Goal: Transaction & Acquisition: Purchase product/service

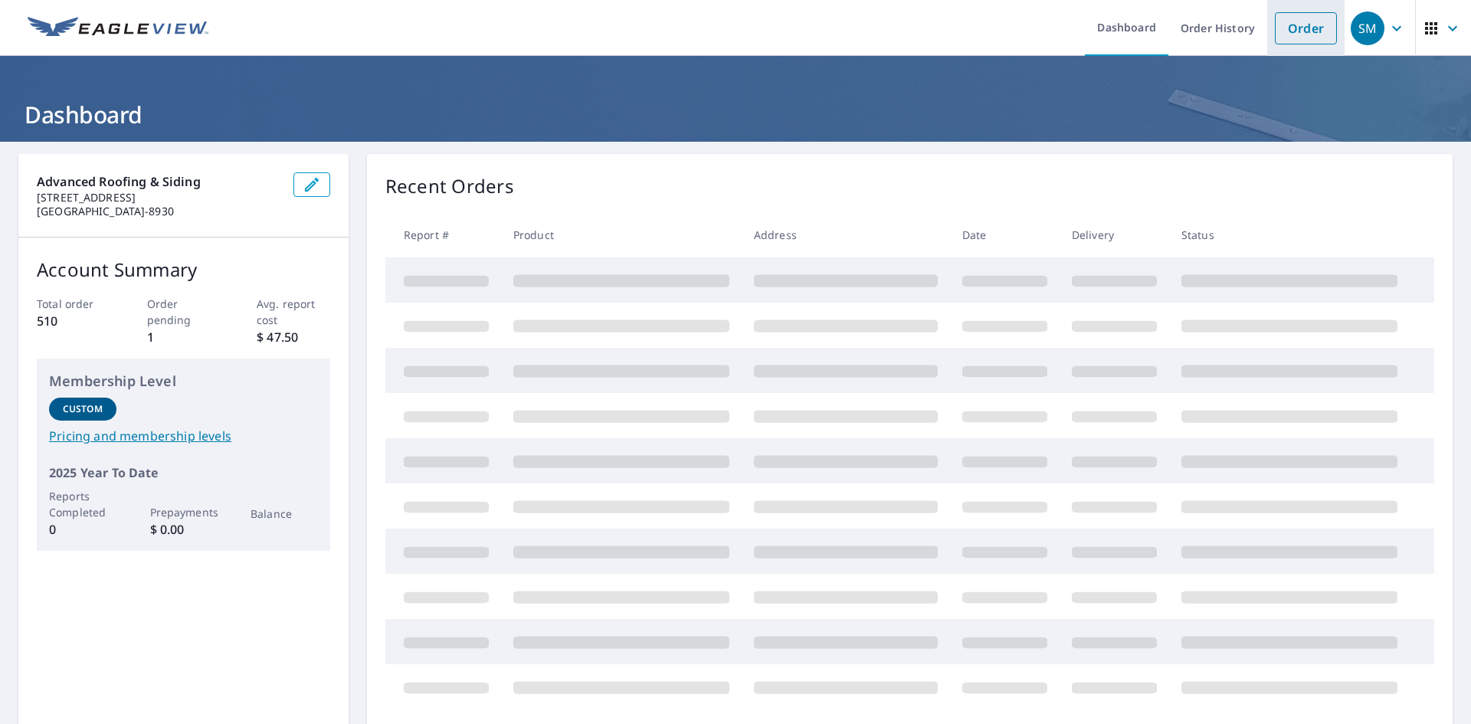
click at [1300, 26] on link "Order" at bounding box center [1306, 28] width 62 height 32
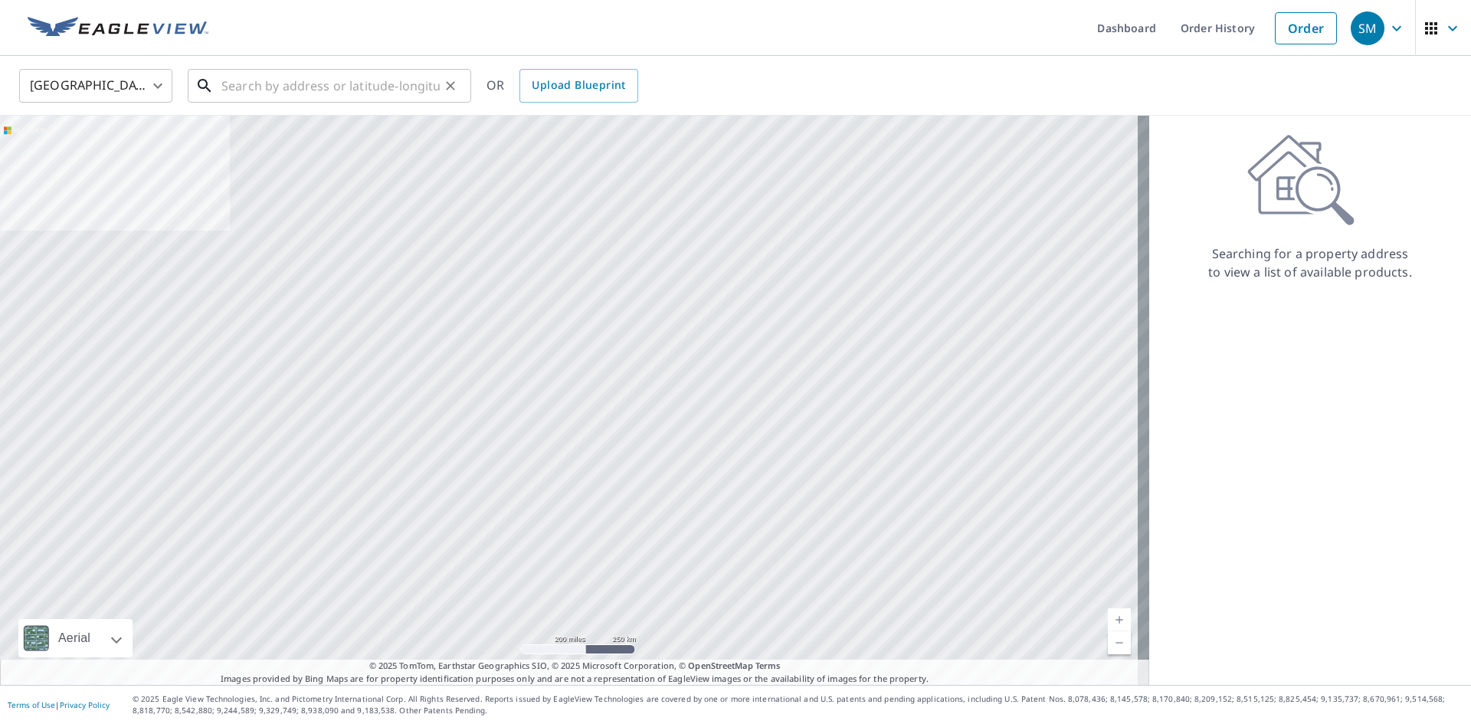
click at [233, 83] on input "text" at bounding box center [330, 85] width 218 height 43
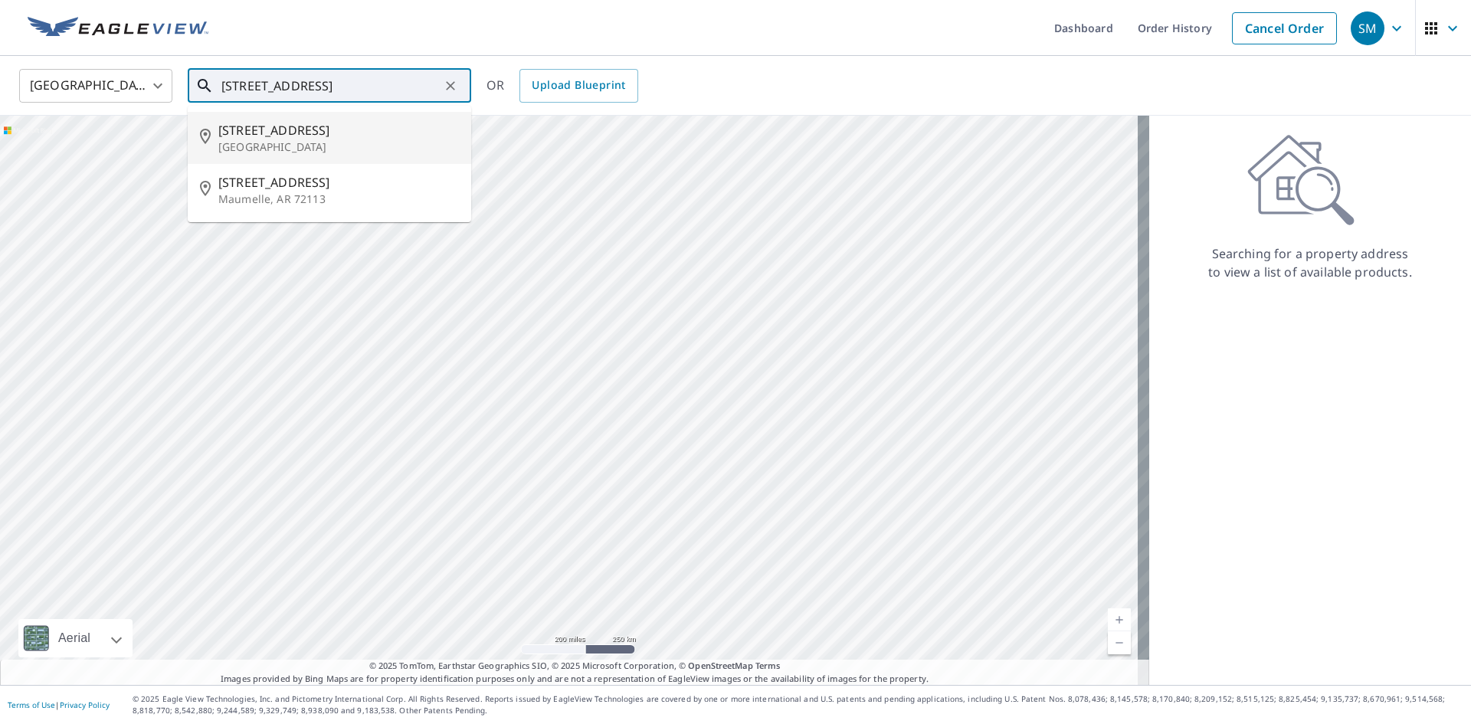
click at [274, 141] on p "[GEOGRAPHIC_DATA]" at bounding box center [338, 146] width 241 height 15
type input "[STREET_ADDRESS]"
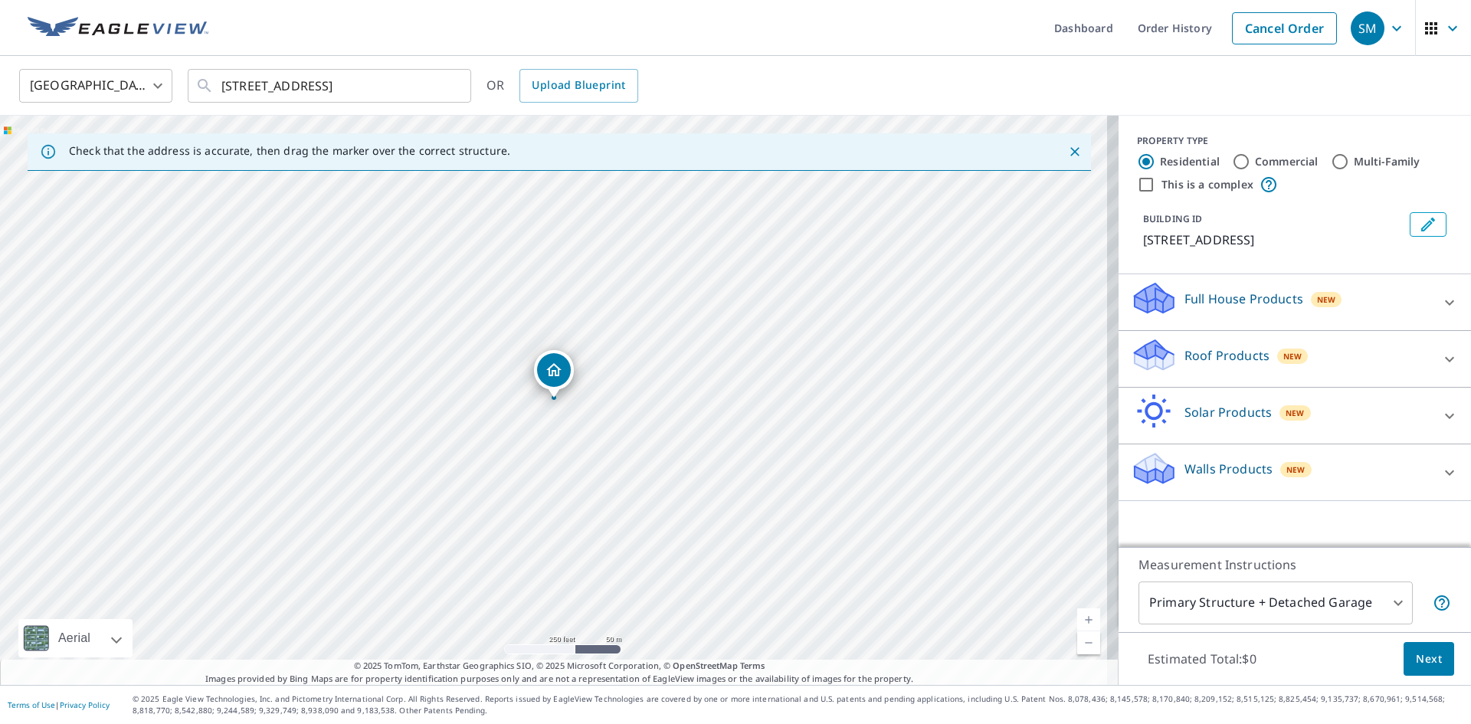
click at [1083, 618] on link "Current Level 17, Zoom In" at bounding box center [1088, 619] width 23 height 23
click at [1083, 618] on link "Current Level 18, Zoom In" at bounding box center [1088, 619] width 23 height 23
click at [1083, 618] on link "Current Level 19, Zoom In" at bounding box center [1088, 619] width 23 height 23
click at [1185, 365] on p "Roof Products" at bounding box center [1227, 355] width 85 height 18
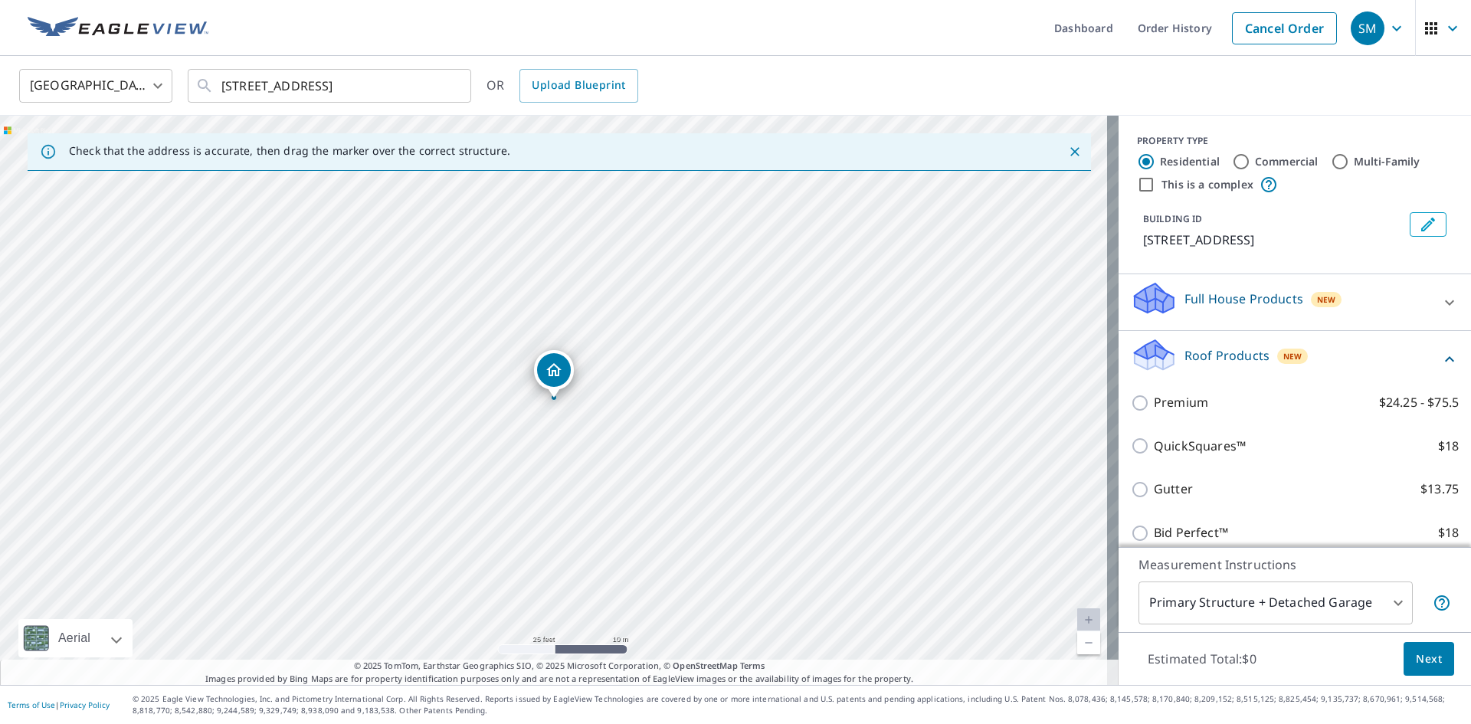
scroll to position [77, 0]
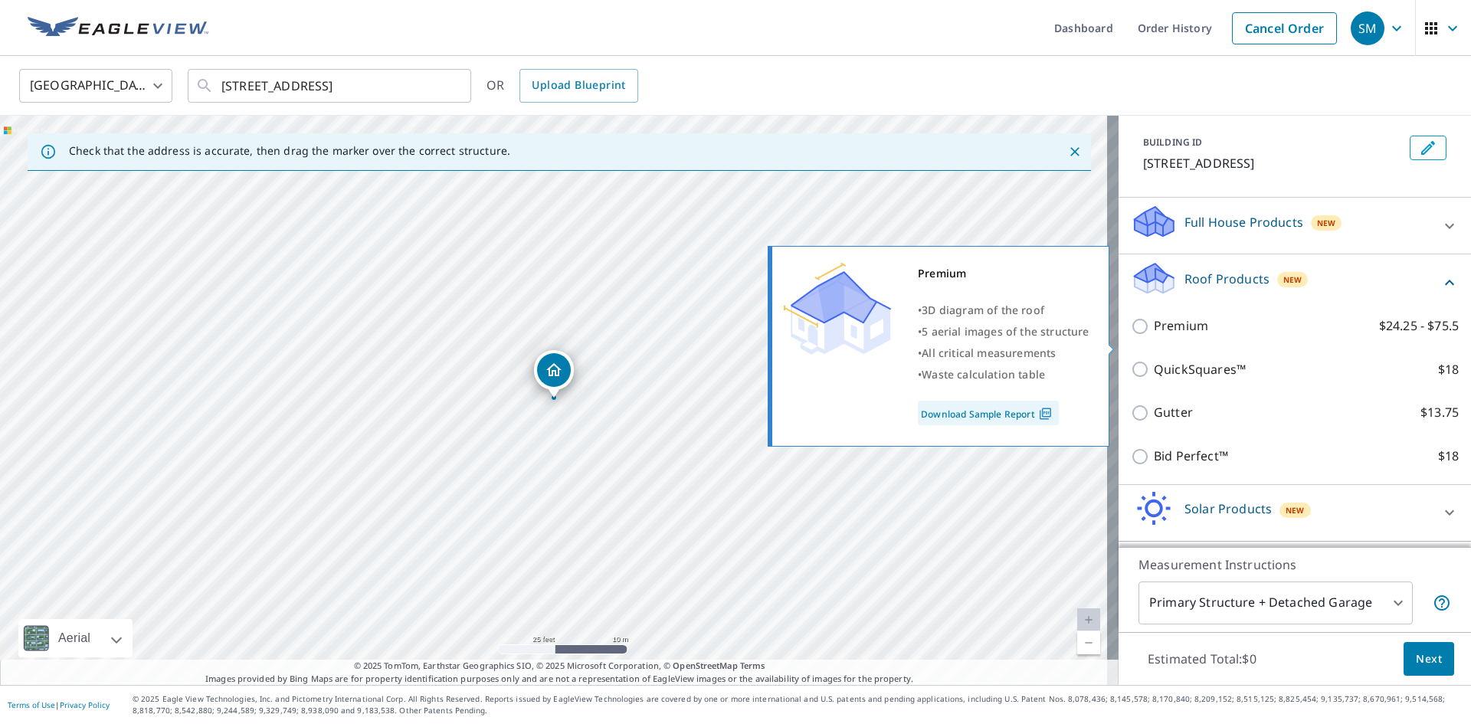
click at [1131, 336] on input "Premium $24.25 - $75.5" at bounding box center [1142, 326] width 23 height 18
checkbox input "true"
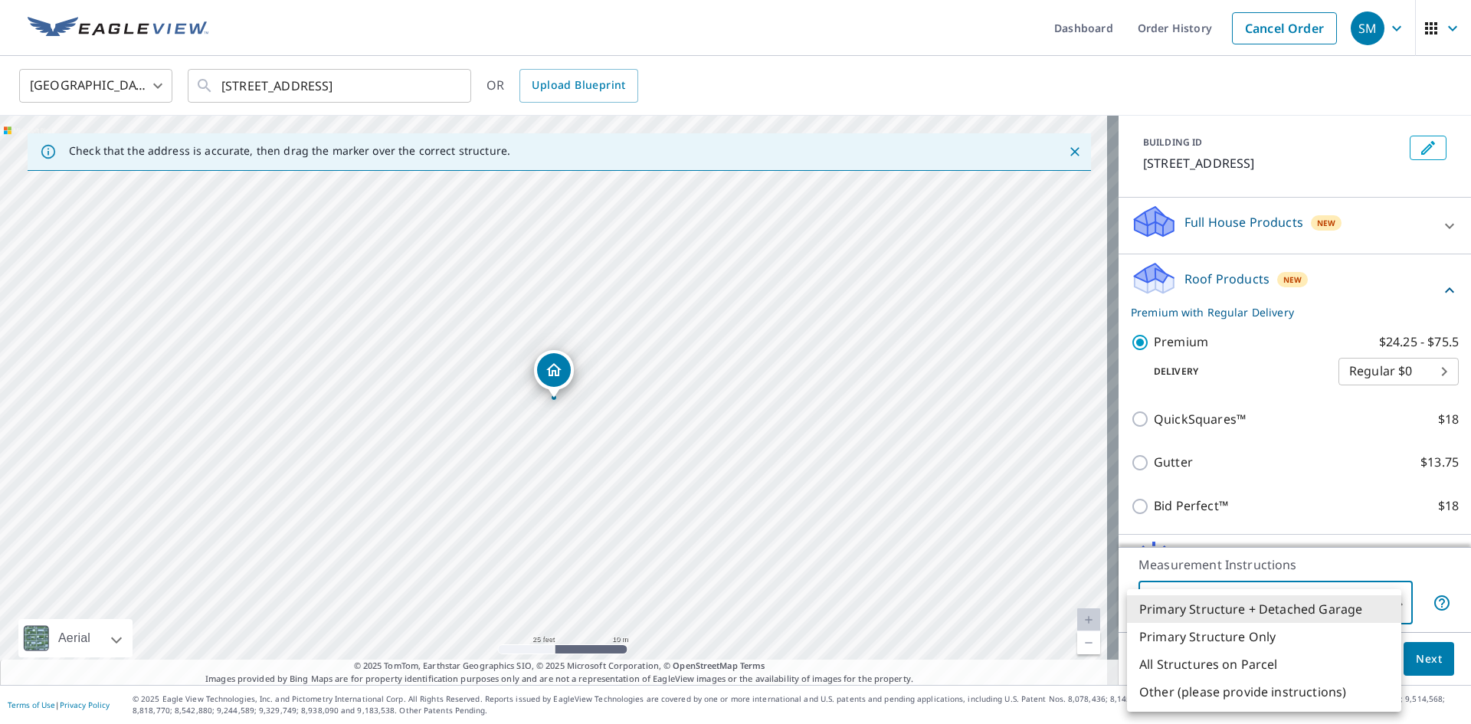
click at [1189, 608] on body "SM SM Dashboard Order History Cancel Order SM [GEOGRAPHIC_DATA] [GEOGRAPHIC_DAT…" at bounding box center [735, 362] width 1471 height 724
click at [1204, 635] on li "Primary Structure Only" at bounding box center [1264, 637] width 274 height 28
type input "2"
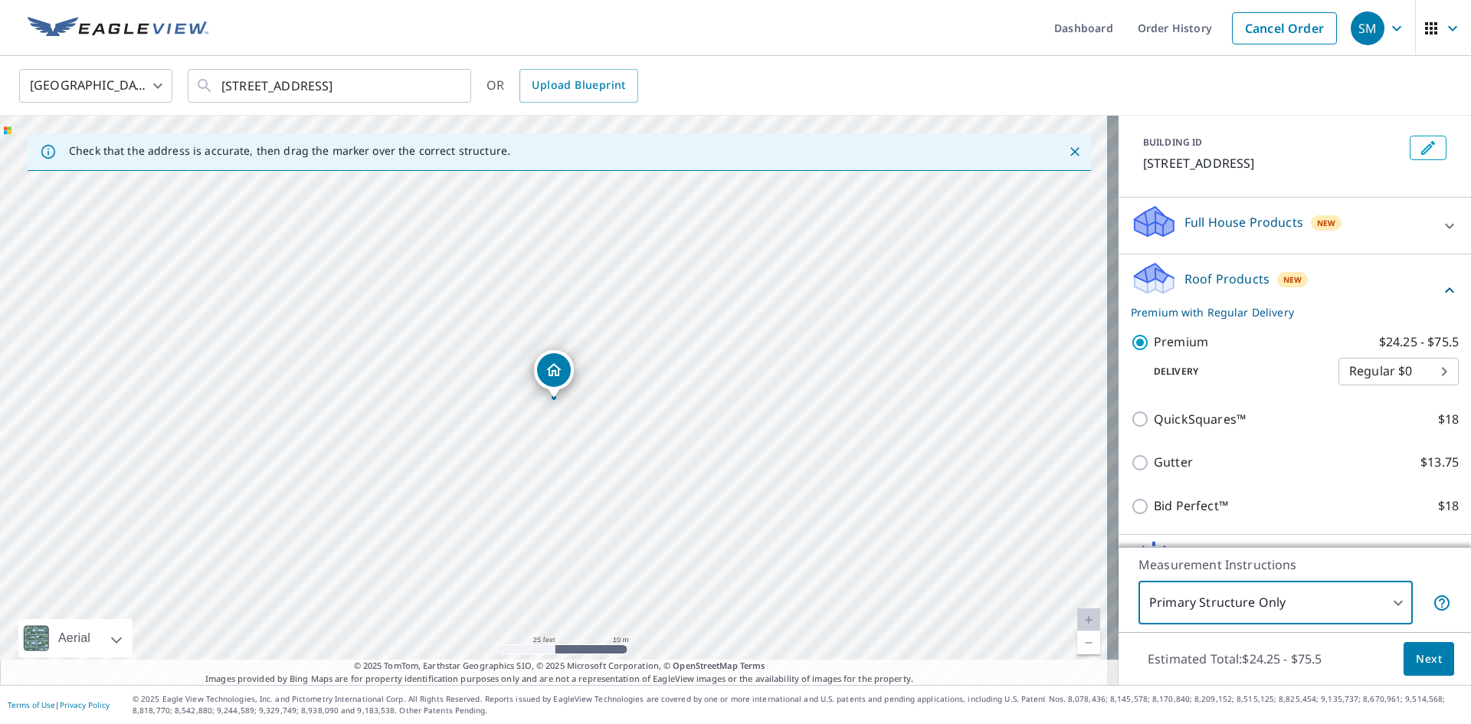
click at [1416, 663] on span "Next" at bounding box center [1429, 659] width 26 height 19
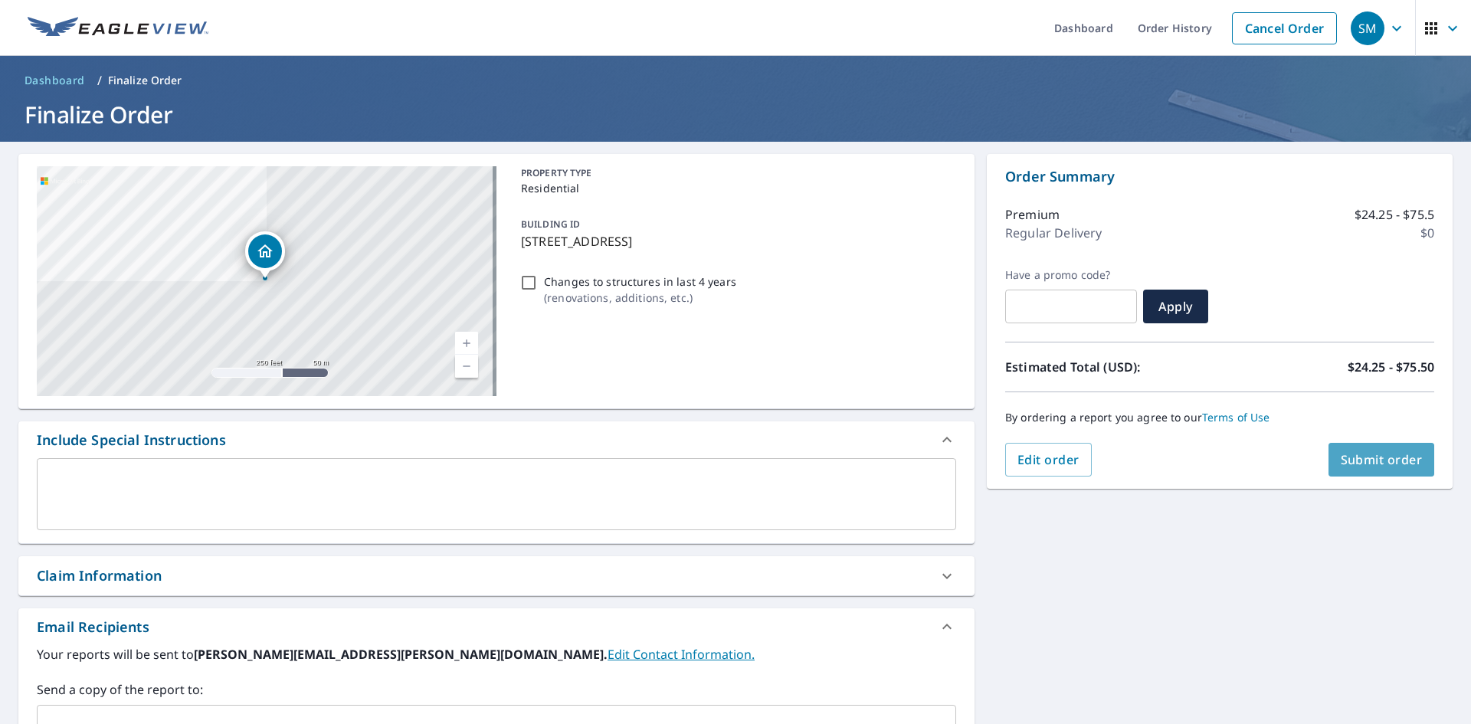
click at [1366, 459] on span "Submit order" at bounding box center [1382, 459] width 82 height 17
checkbox input "true"
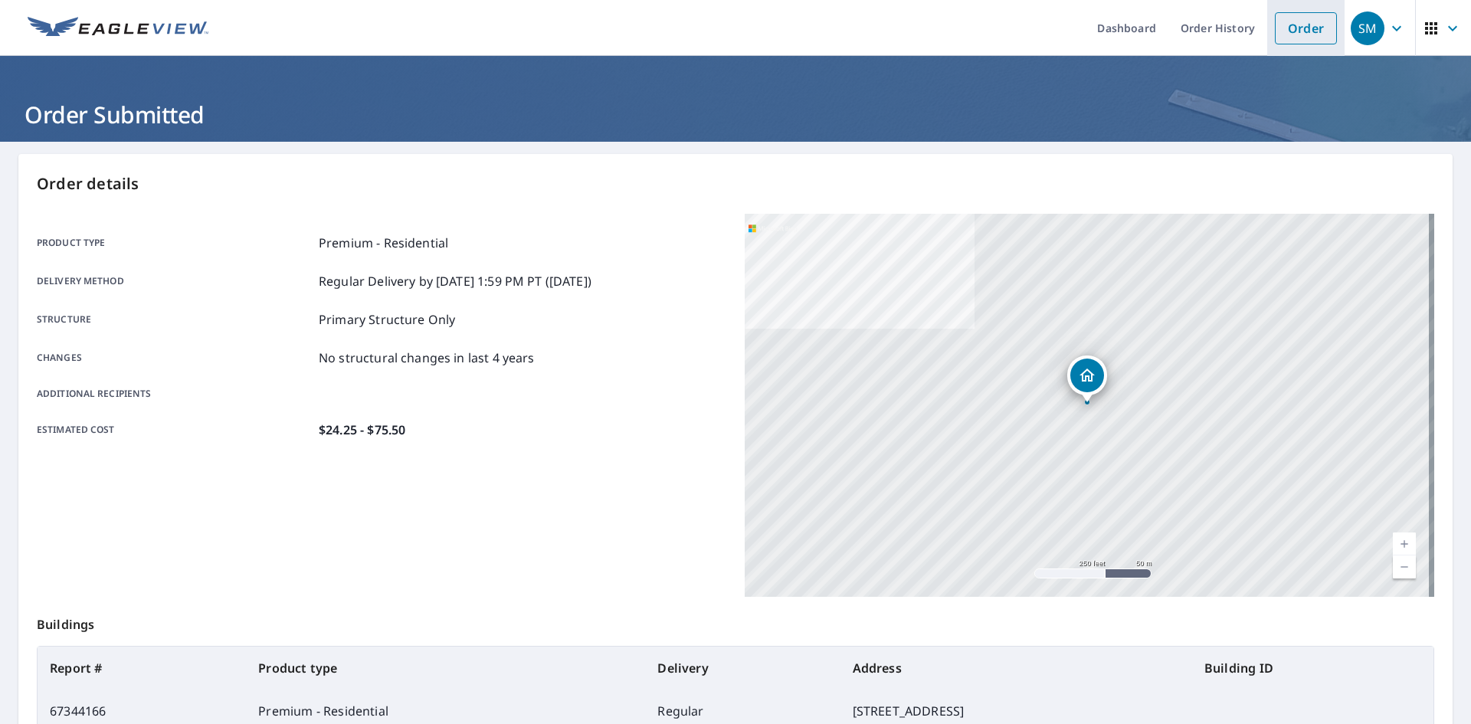
click at [1303, 25] on link "Order" at bounding box center [1306, 28] width 62 height 32
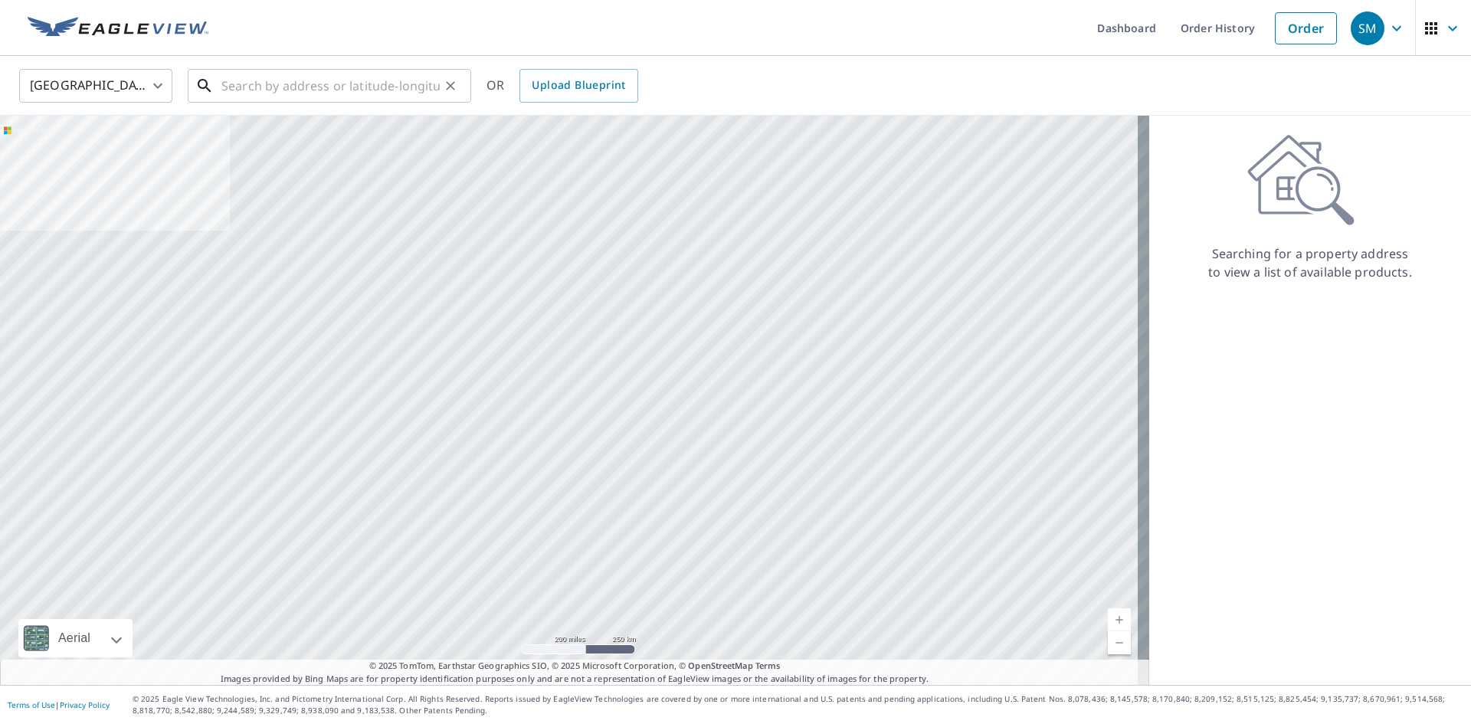
click at [340, 84] on input "text" at bounding box center [330, 85] width 218 height 43
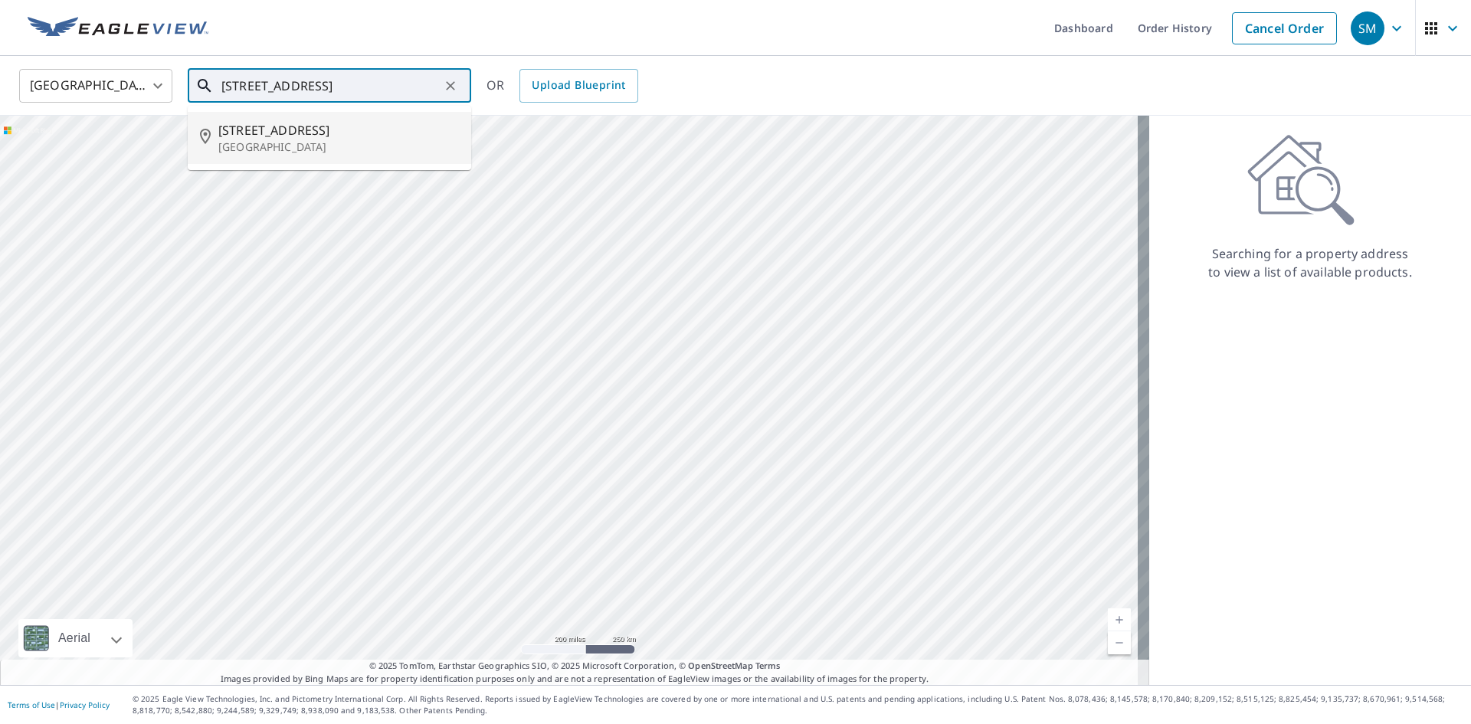
click at [272, 131] on span "[STREET_ADDRESS]" at bounding box center [338, 130] width 241 height 18
type input "[STREET_ADDRESS]"
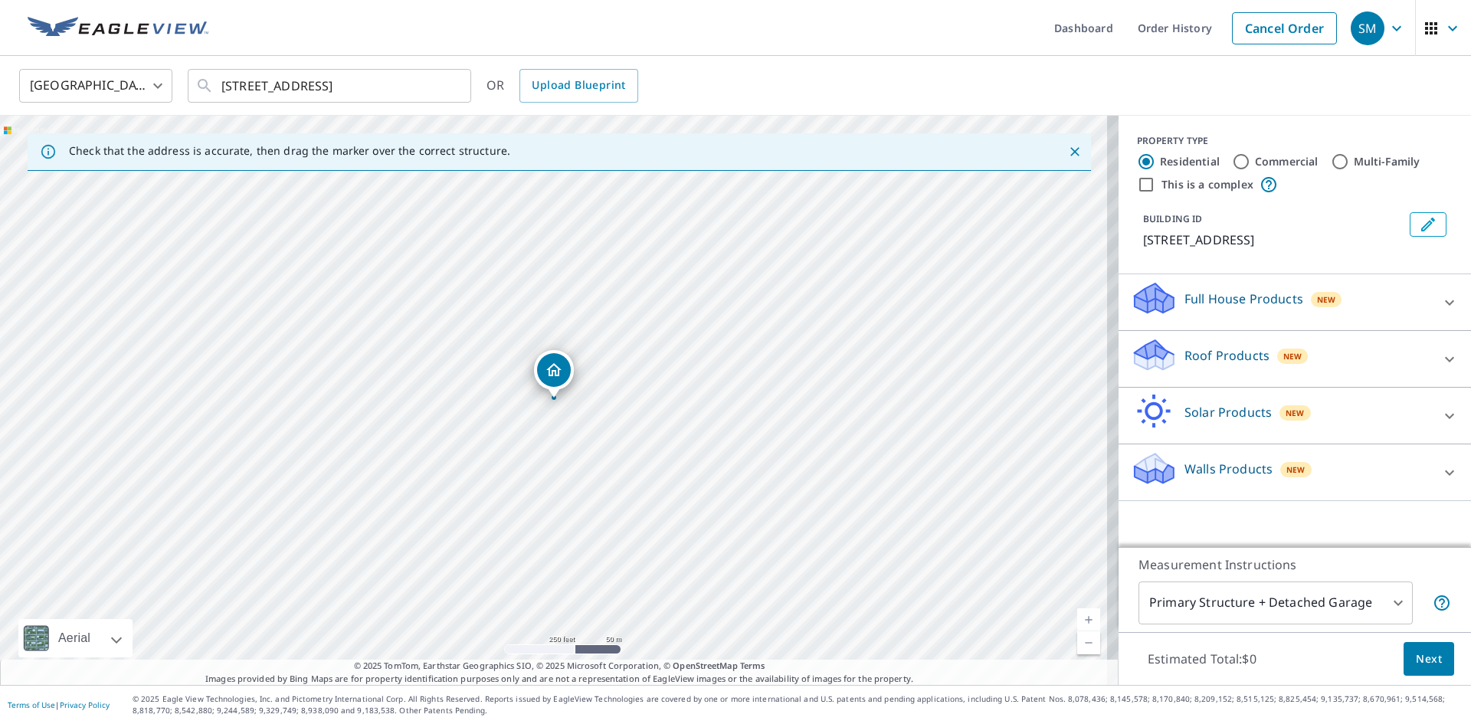
click at [1080, 618] on link "Current Level 17, Zoom In" at bounding box center [1088, 619] width 23 height 23
click at [1080, 618] on link "Current Level 18, Zoom In" at bounding box center [1088, 619] width 23 height 23
click at [1080, 618] on link "Current Level 19, Zoom In" at bounding box center [1088, 619] width 23 height 23
click at [1166, 348] on div "Roof Products New" at bounding box center [1281, 359] width 300 height 44
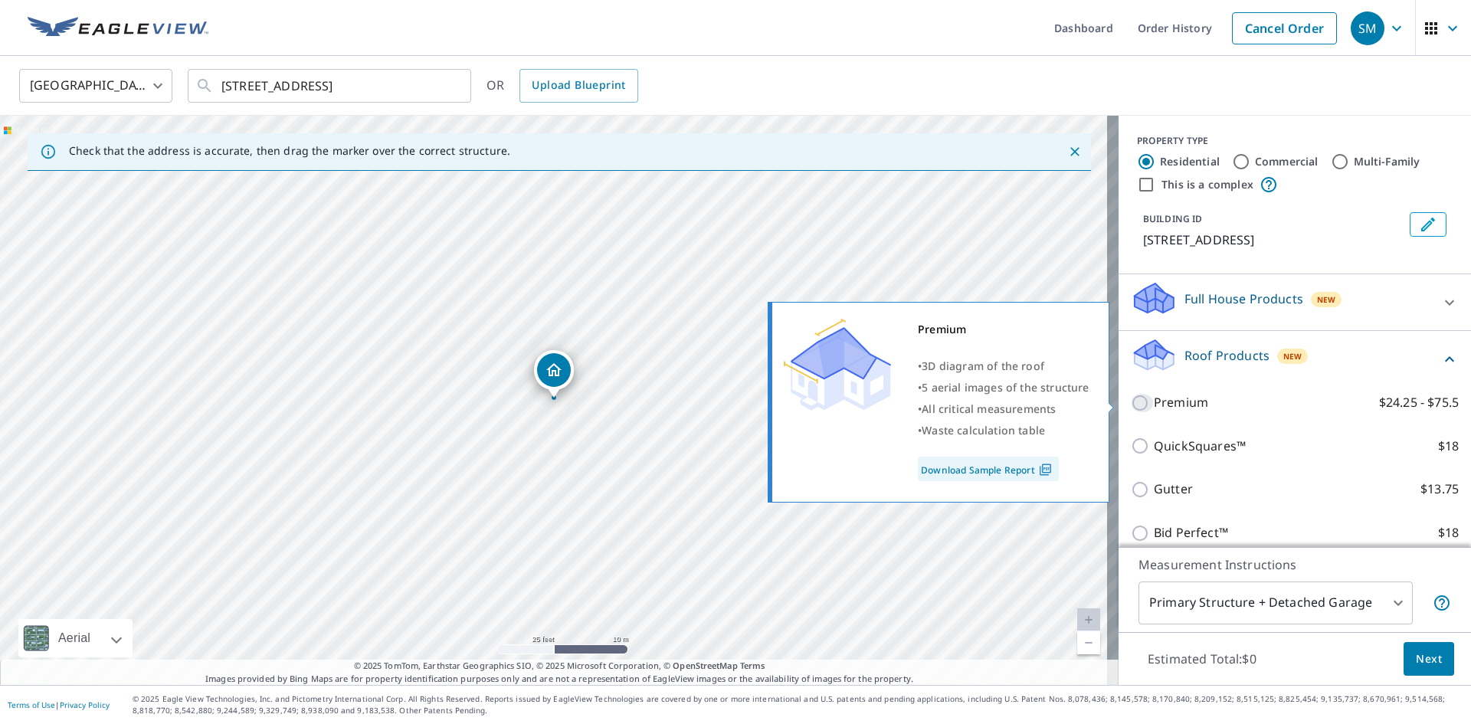
click at [1131, 401] on input "Premium $24.25 - $75.5" at bounding box center [1142, 403] width 23 height 18
checkbox input "true"
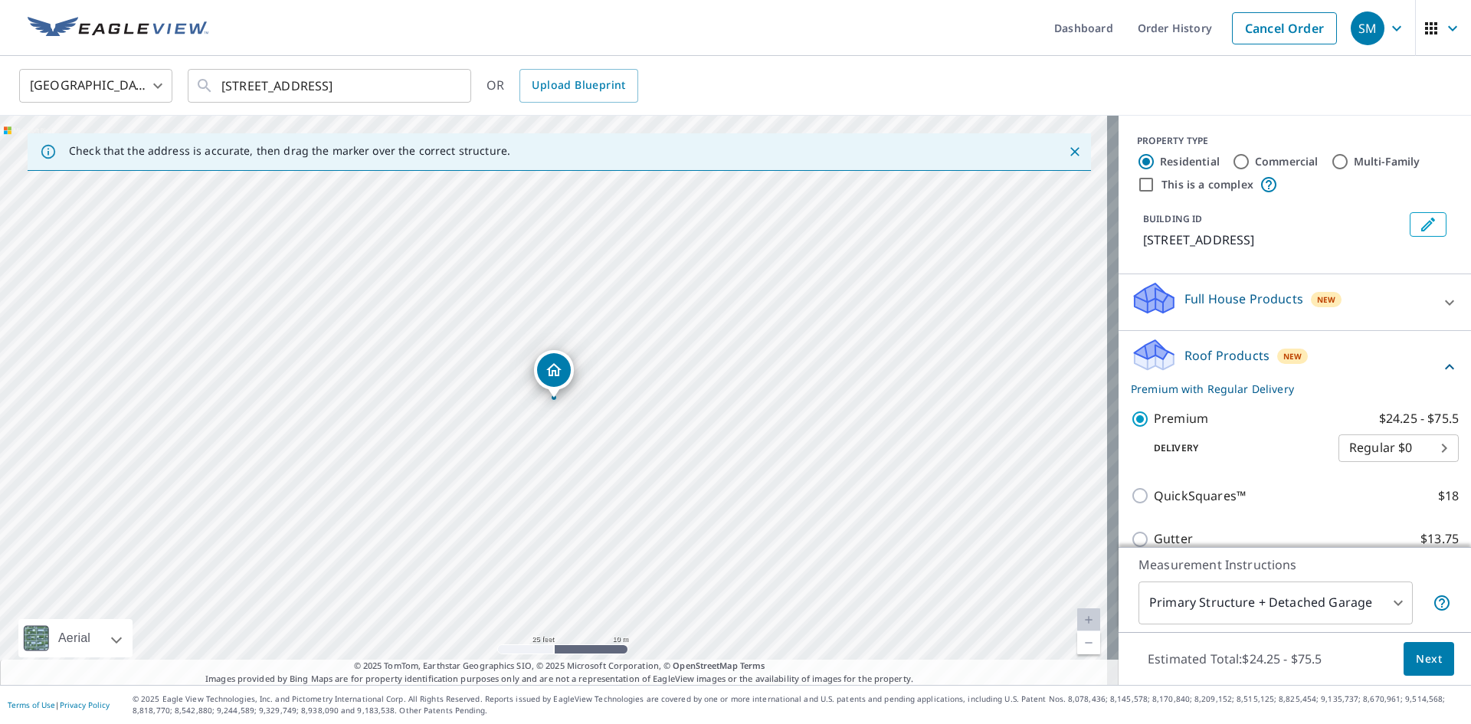
click at [1175, 597] on body "SM SM Dashboard Order History Cancel Order SM [GEOGRAPHIC_DATA] [GEOGRAPHIC_DAT…" at bounding box center [735, 362] width 1471 height 724
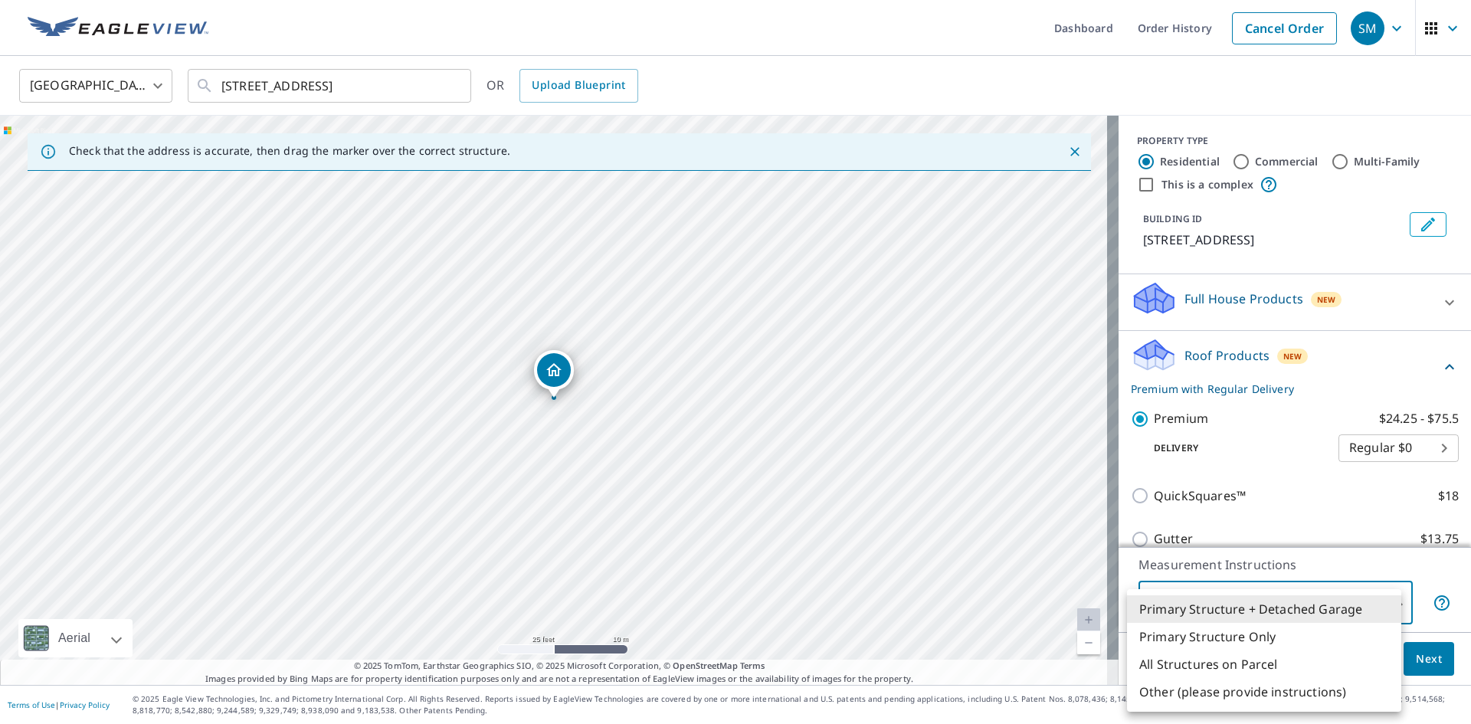
click at [1190, 631] on li "Primary Structure Only" at bounding box center [1264, 637] width 274 height 28
type input "2"
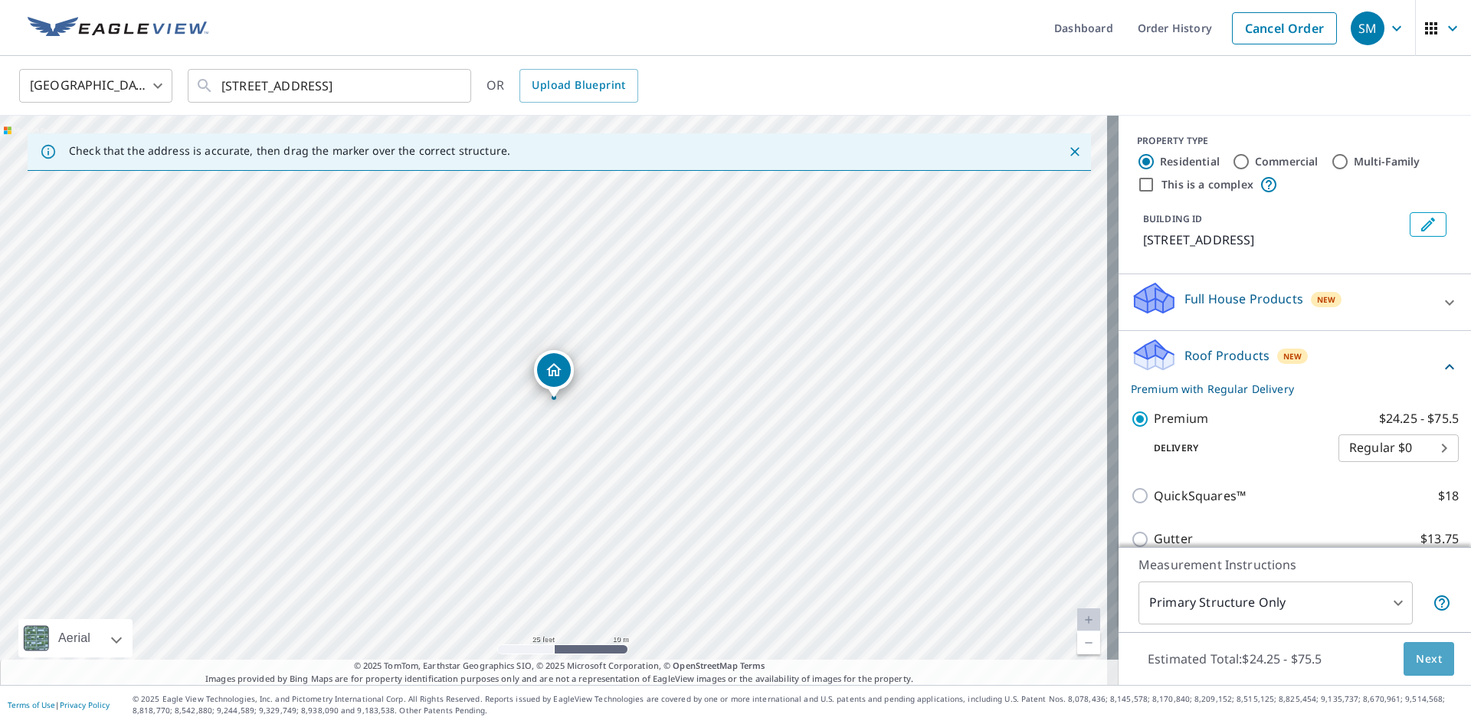
click at [1416, 655] on span "Next" at bounding box center [1429, 659] width 26 height 19
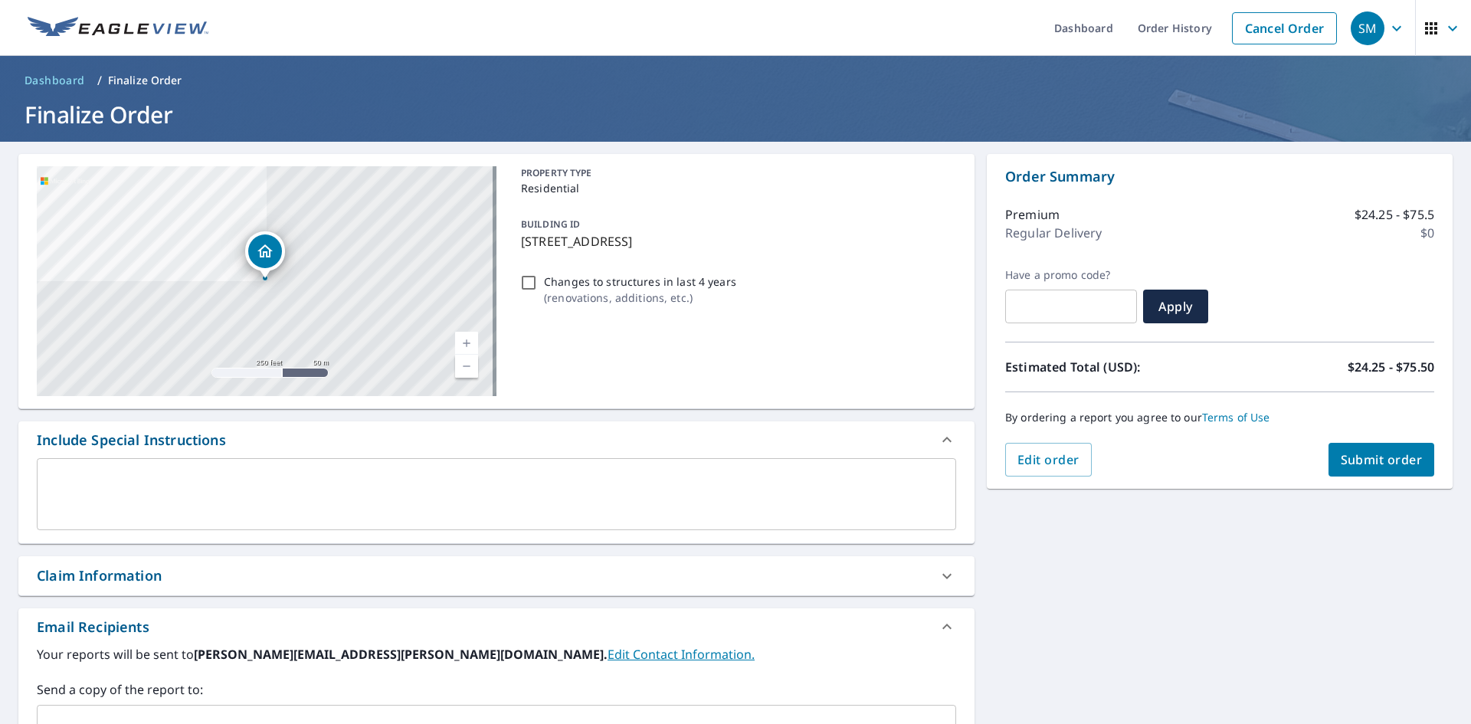
click at [1389, 463] on span "Submit order" at bounding box center [1382, 459] width 82 height 17
checkbox input "true"
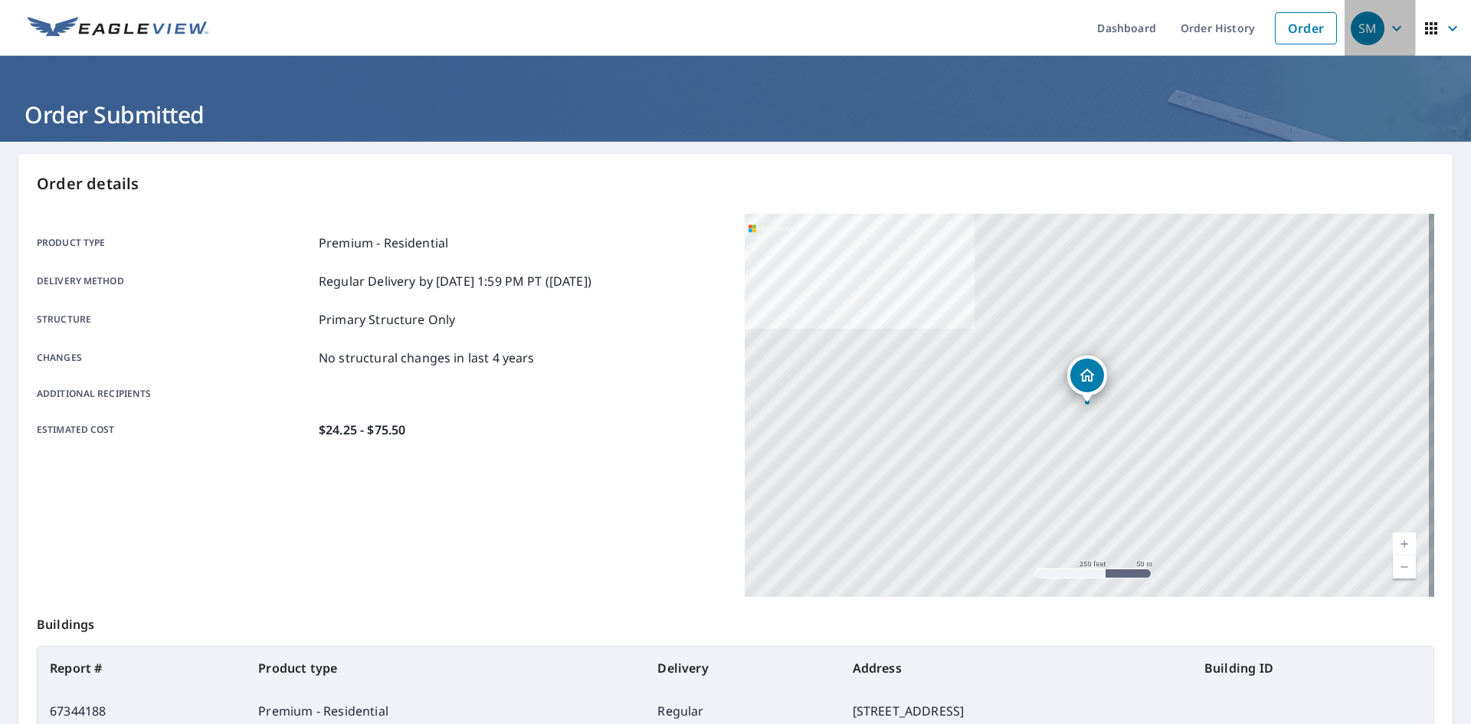
click at [1362, 25] on div "SM" at bounding box center [1368, 28] width 34 height 34
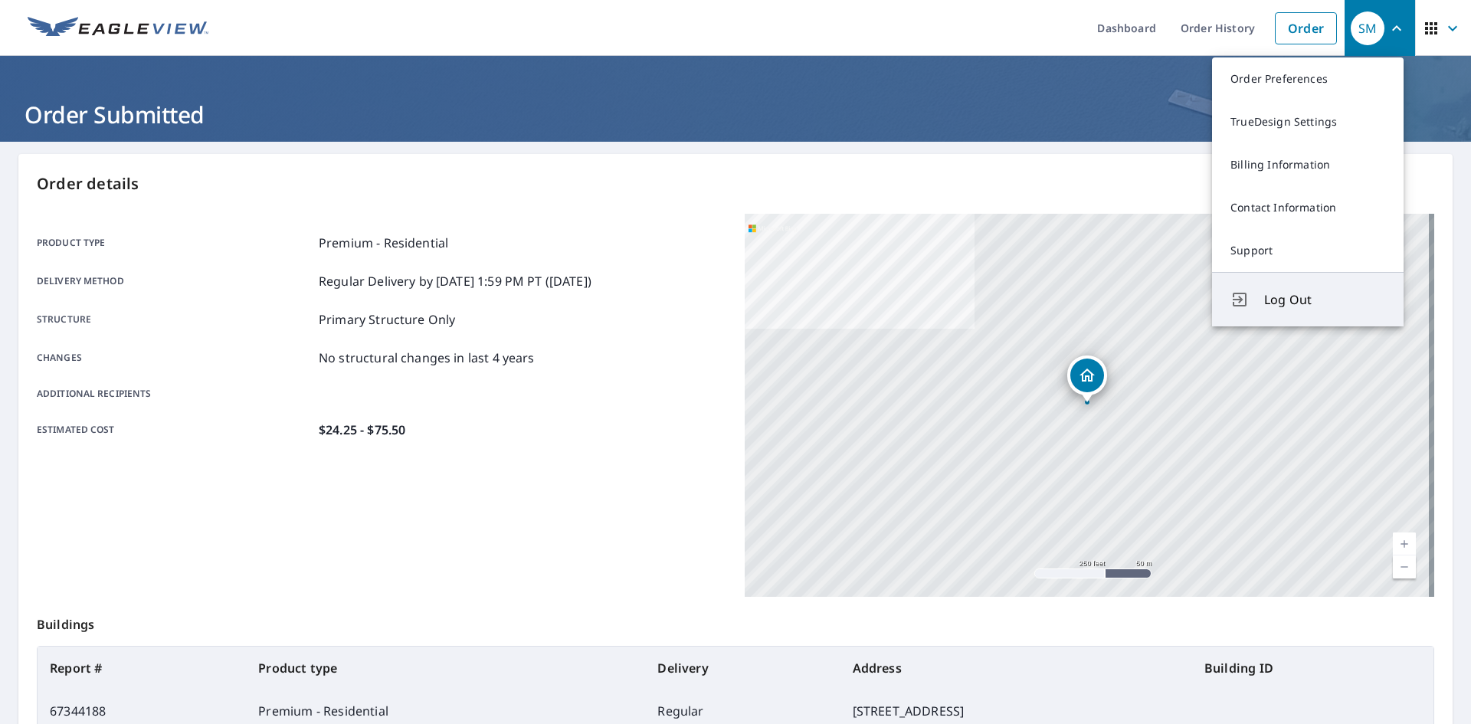
click at [1275, 294] on span "Log Out" at bounding box center [1324, 299] width 121 height 18
